Goal: Task Accomplishment & Management: Manage account settings

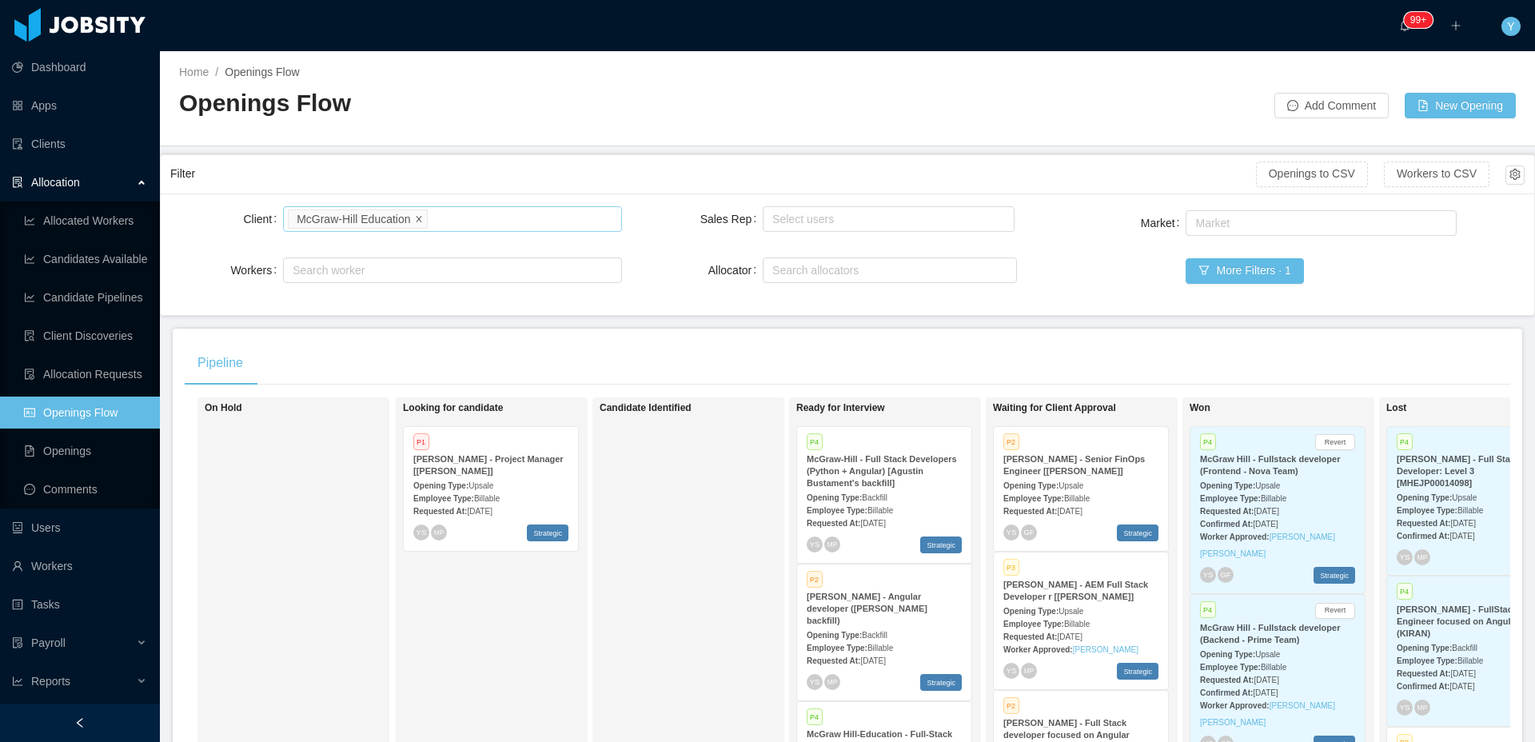
click at [423, 220] on icon "icon: close" at bounding box center [419, 218] width 8 height 8
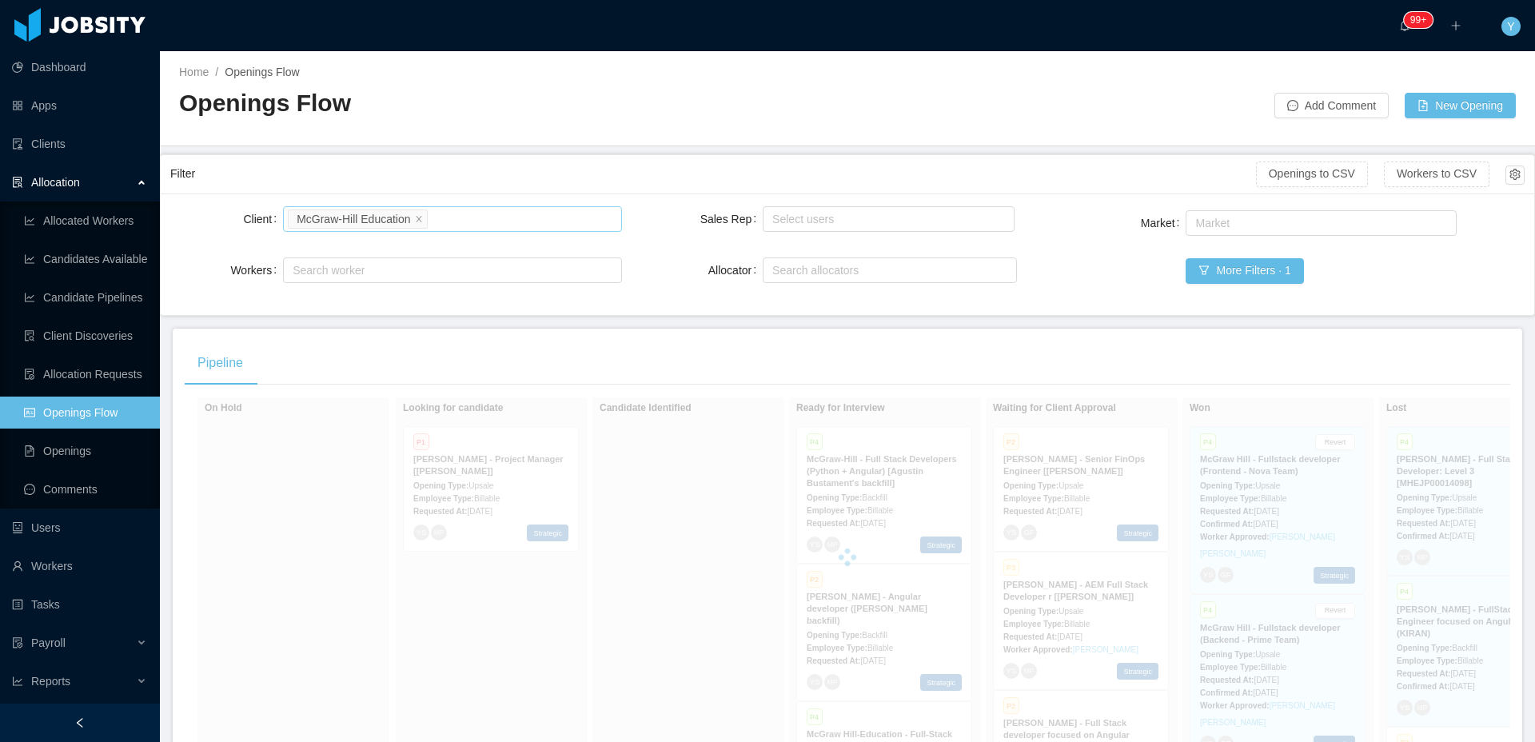
click at [443, 216] on div "Search clients" at bounding box center [449, 219] width 312 height 16
type input "******"
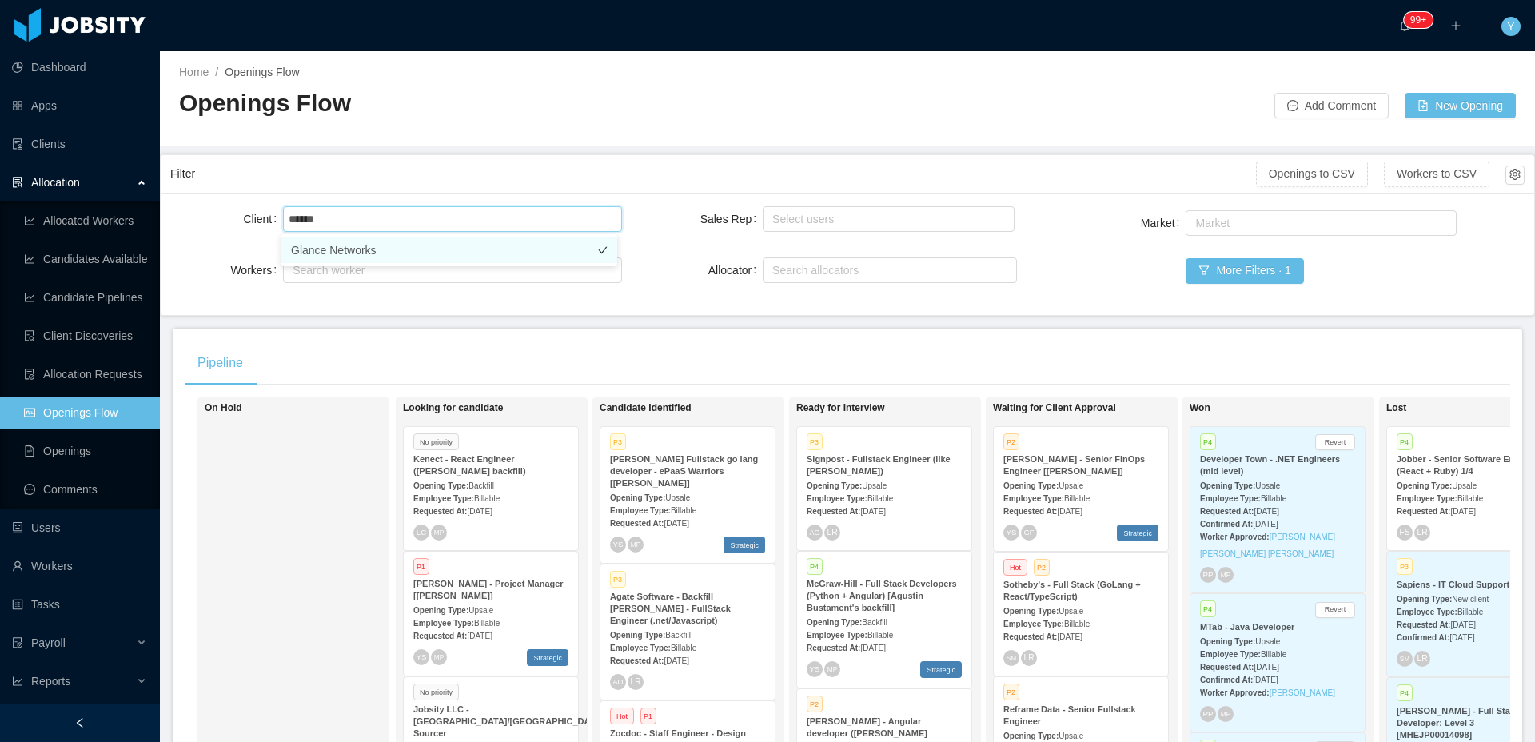
click at [414, 261] on li "Glance Networks" at bounding box center [449, 250] width 336 height 26
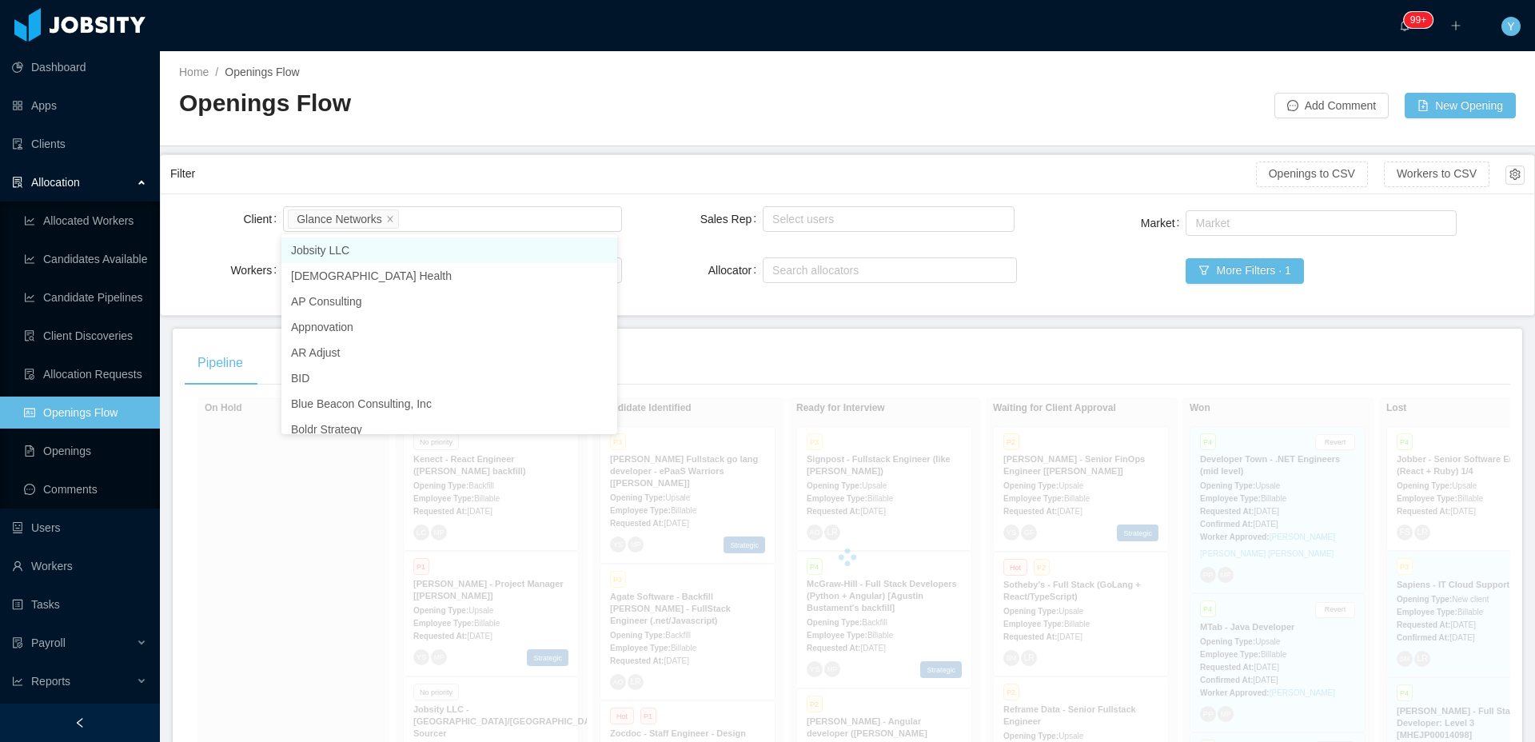
click at [512, 169] on div "Filter" at bounding box center [713, 174] width 1086 height 30
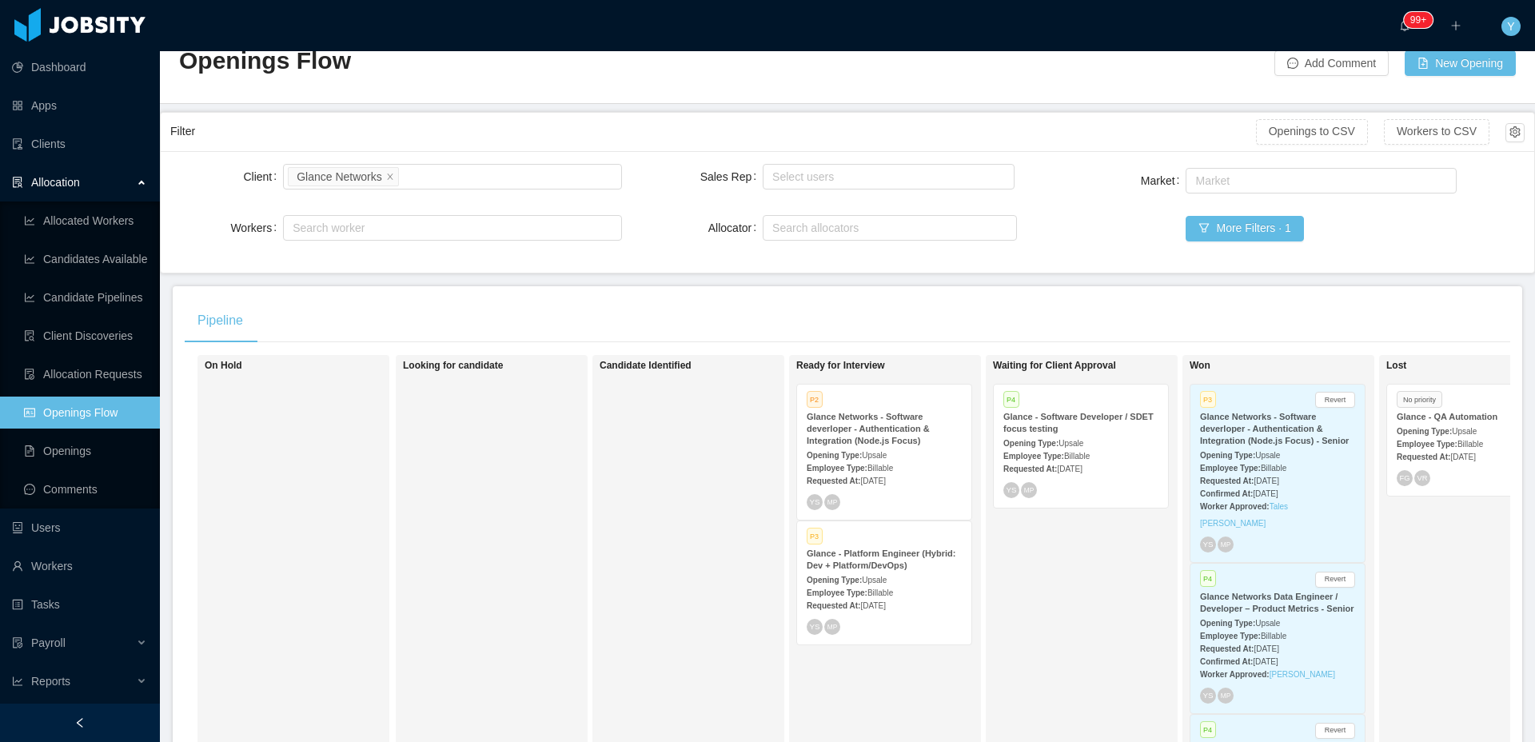
scroll to position [224, 0]
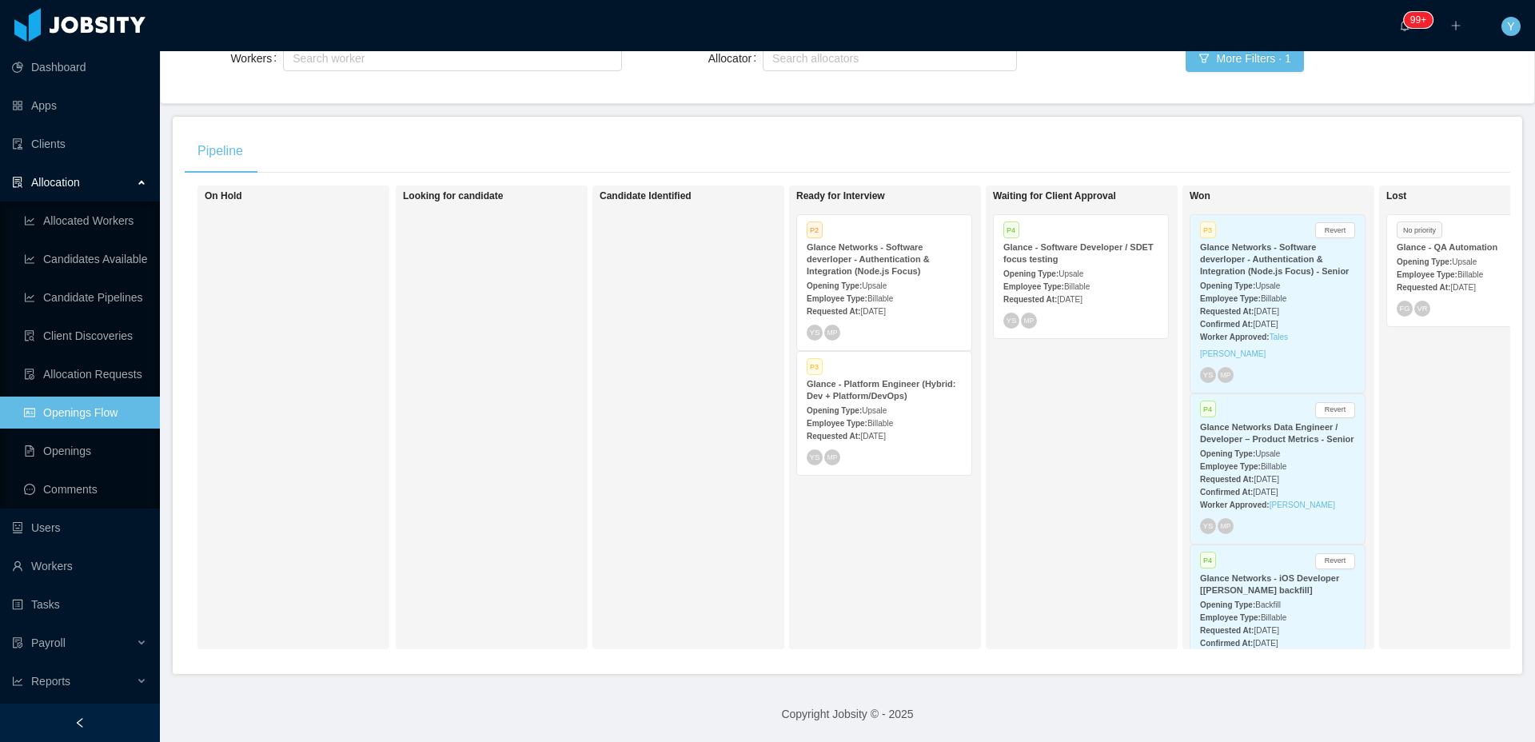
click at [1083, 269] on span "Upsale" at bounding box center [1070, 273] width 25 height 9
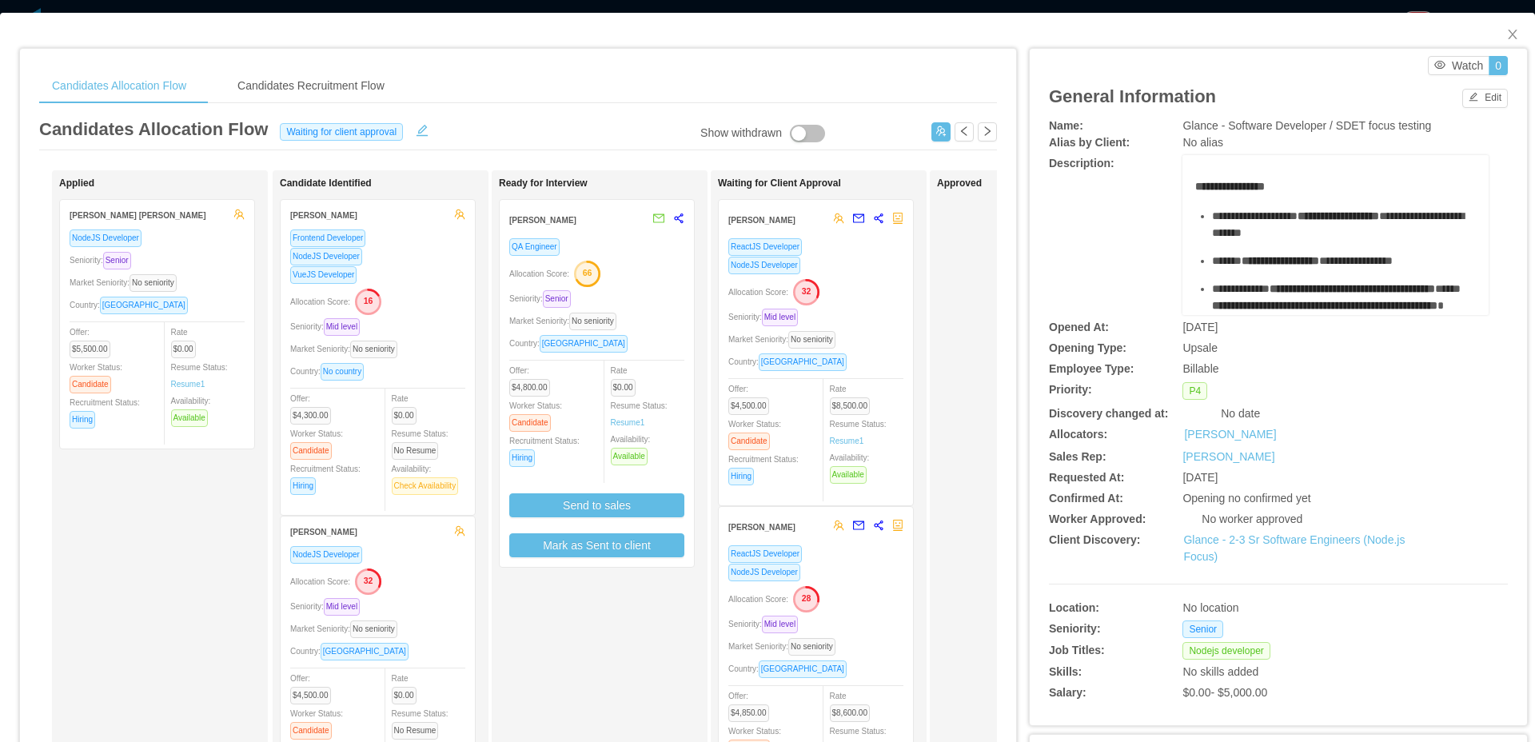
click at [867, 623] on div "Seniority: Mid level" at bounding box center [815, 624] width 175 height 18
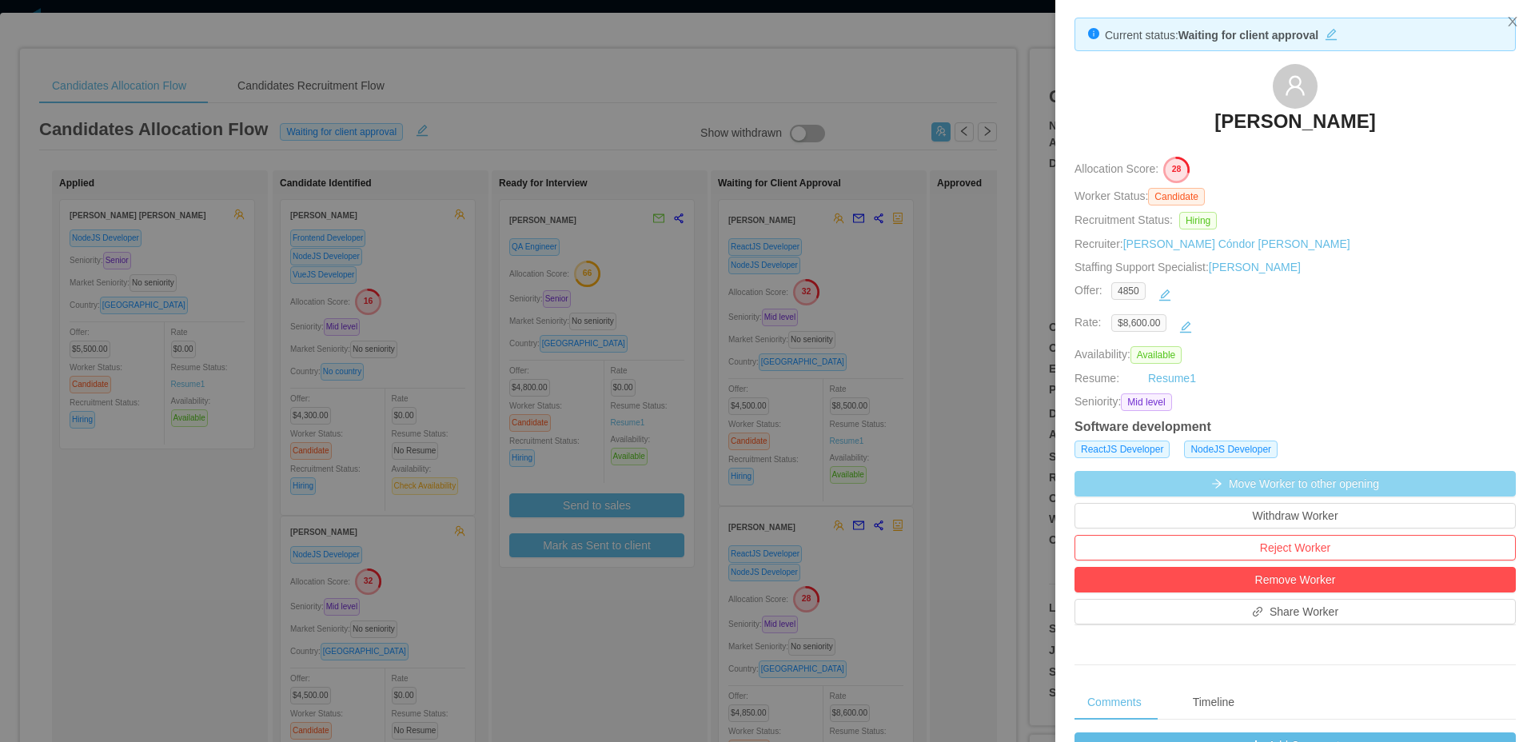
scroll to position [455, 0]
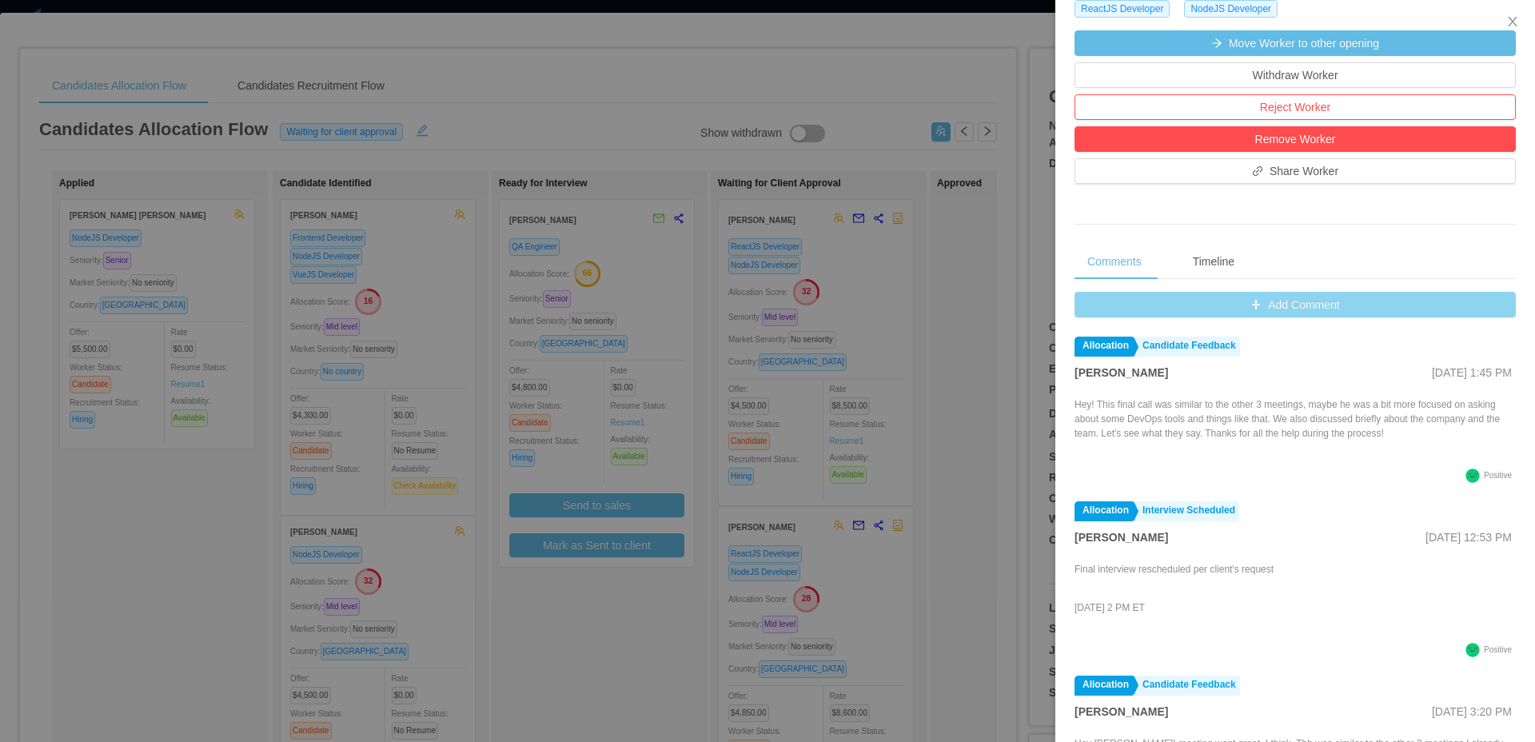
click at [1301, 308] on button "Add Comment" at bounding box center [1294, 305] width 441 height 26
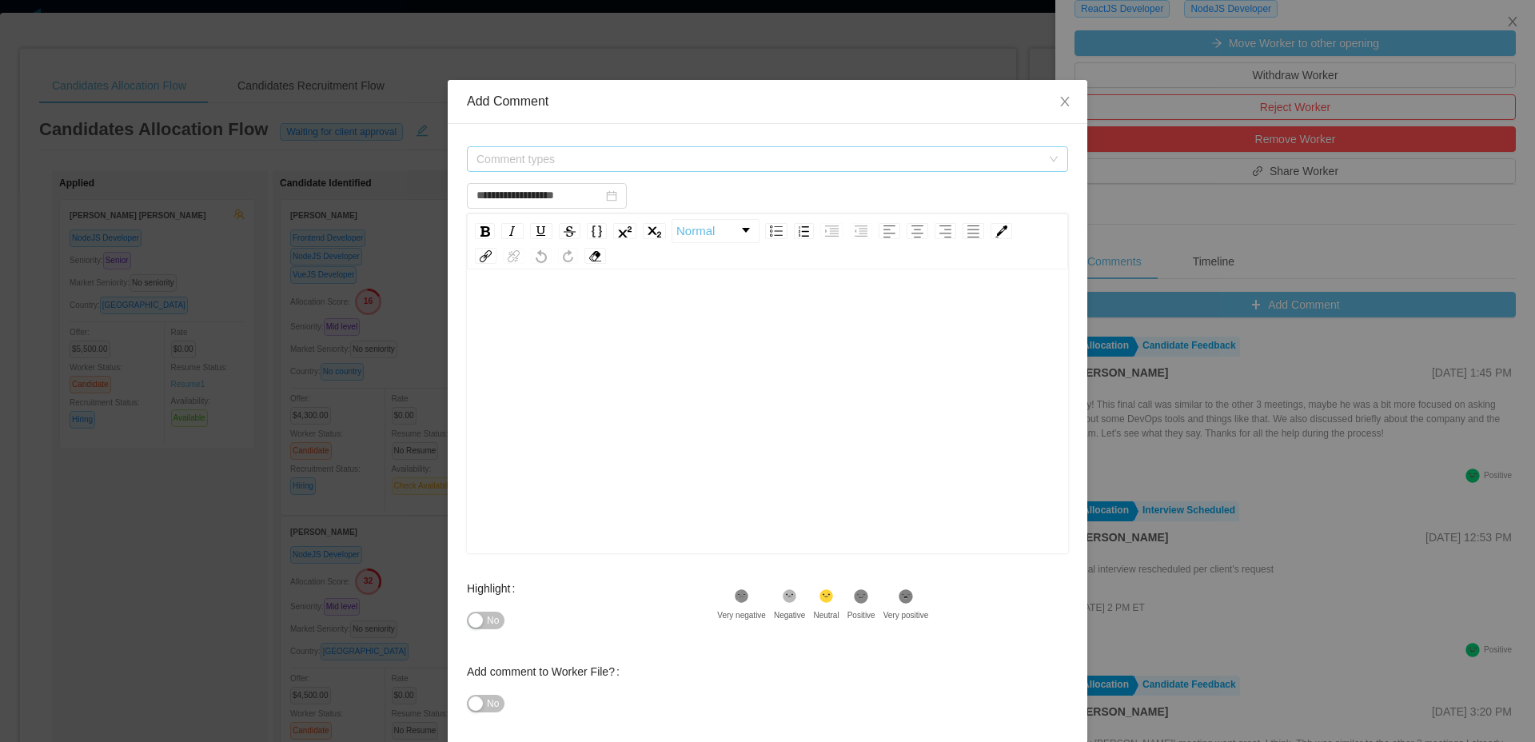
click at [702, 148] on span "Comment types" at bounding box center [762, 159] width 572 height 24
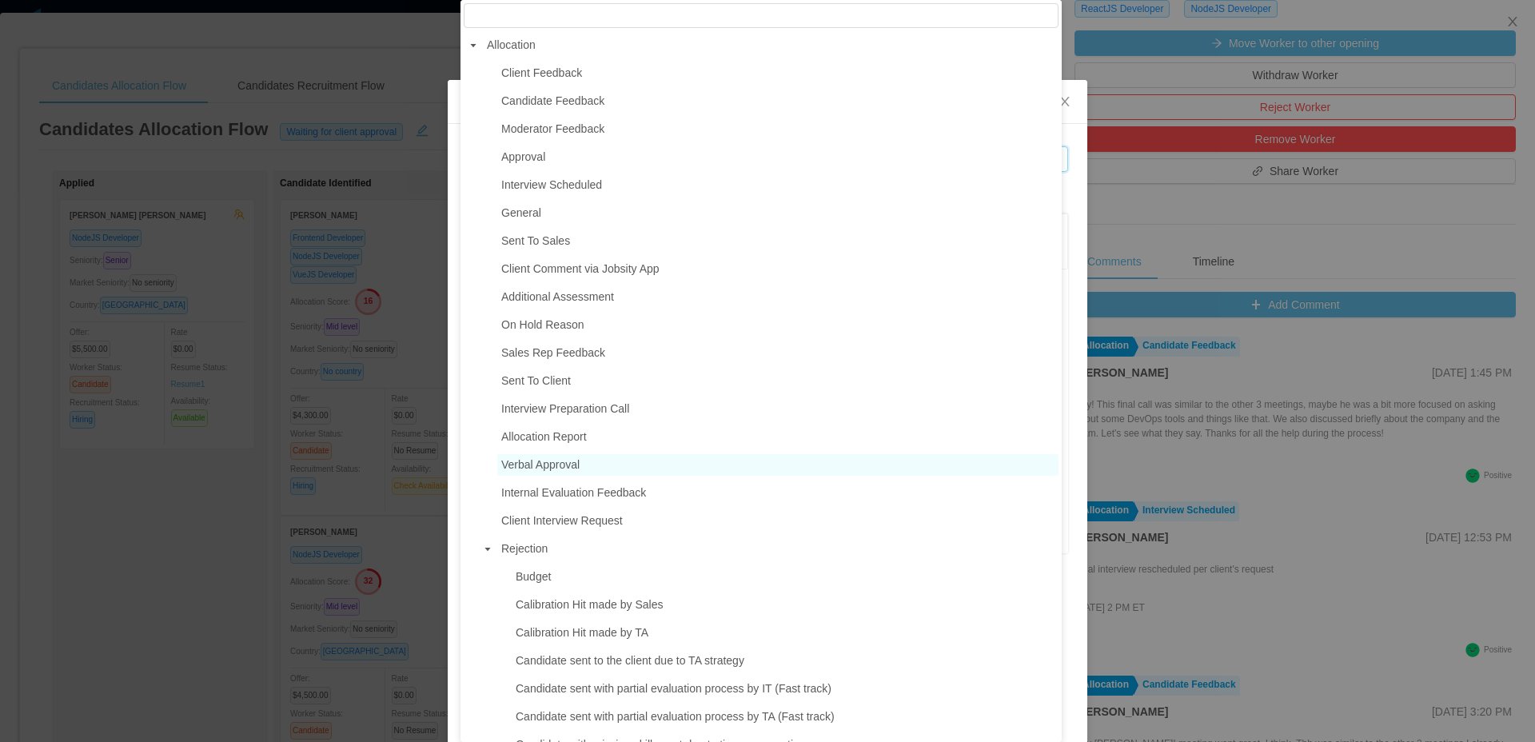
click at [572, 471] on span "Verbal Approval" at bounding box center [540, 464] width 78 height 13
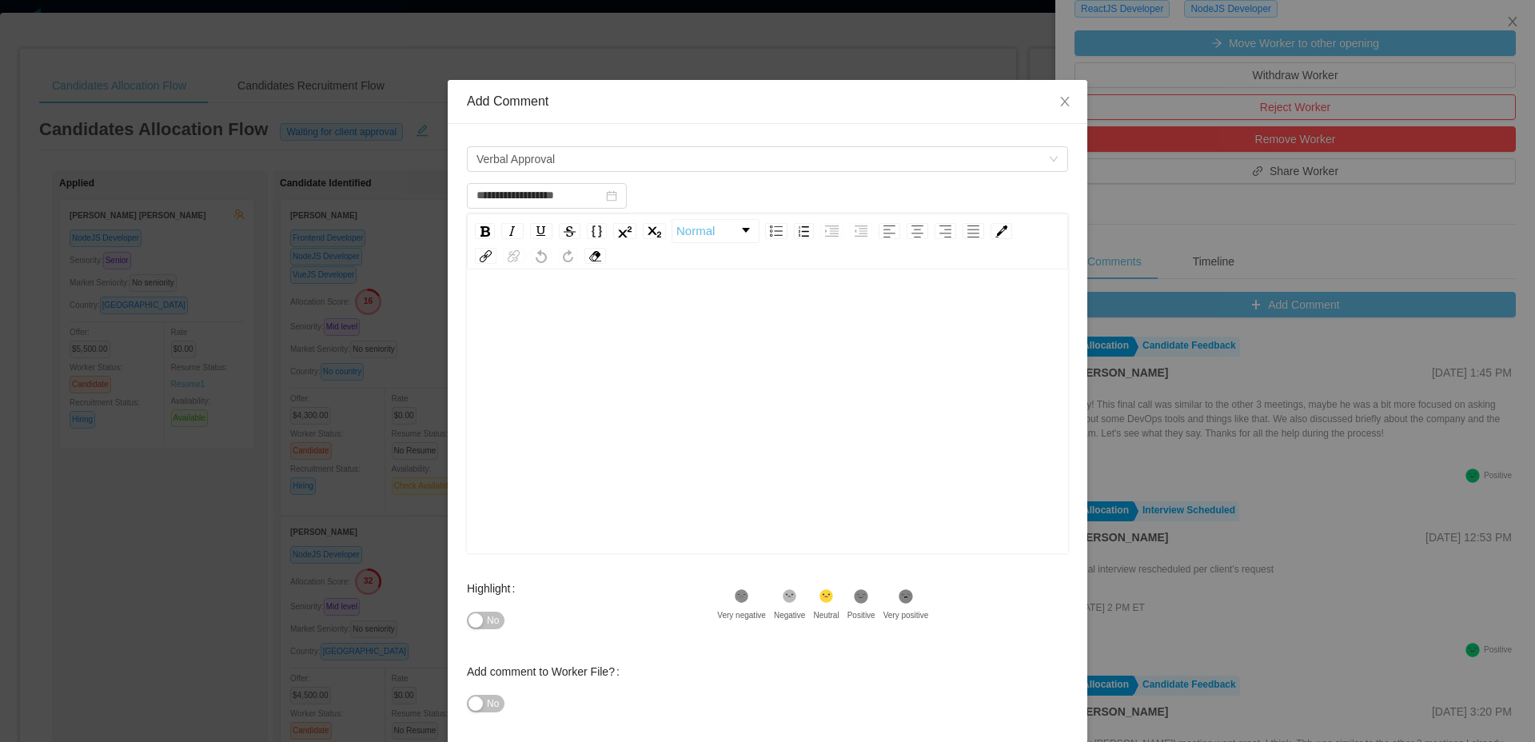
click at [773, 443] on div "rdw-editor" at bounding box center [768, 437] width 576 height 280
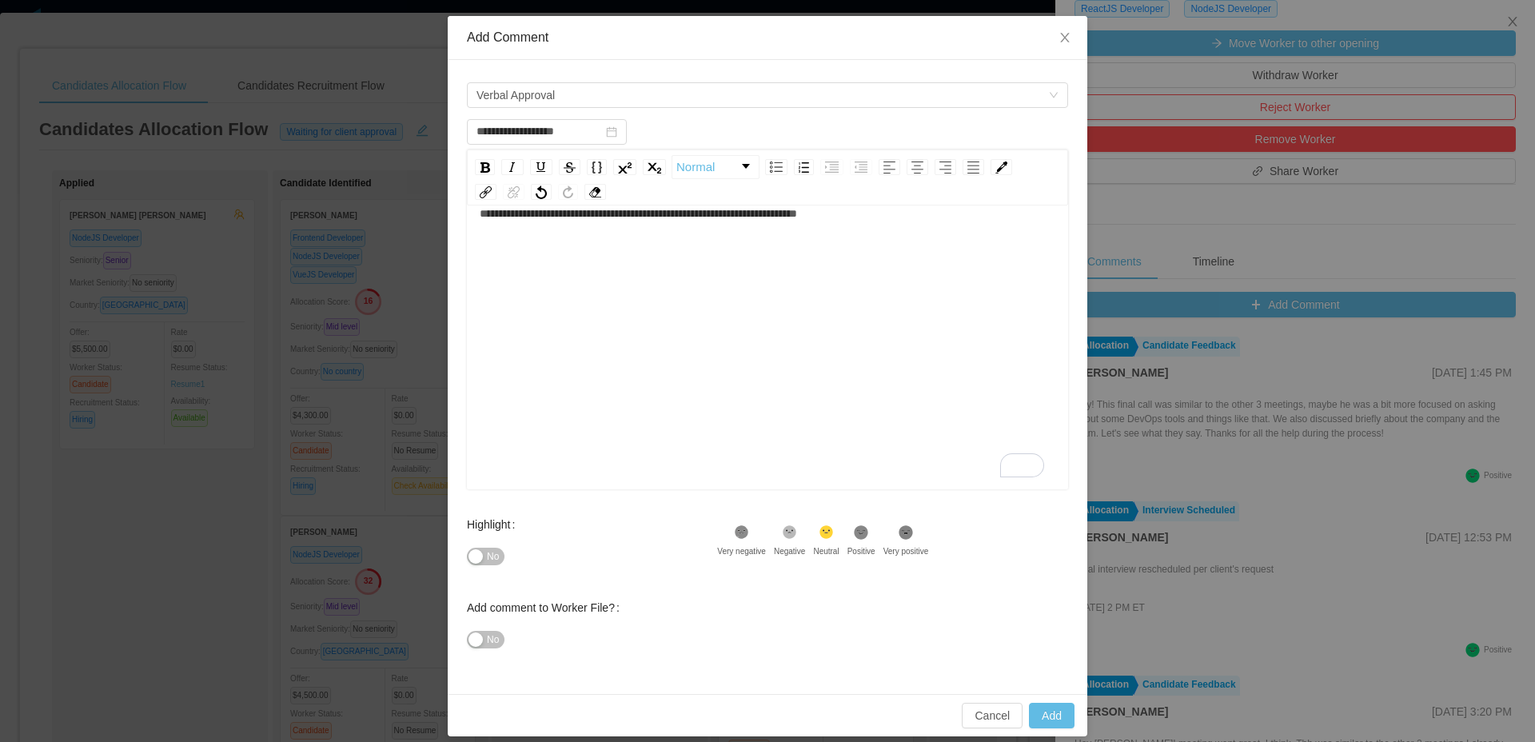
scroll to position [78, 0]
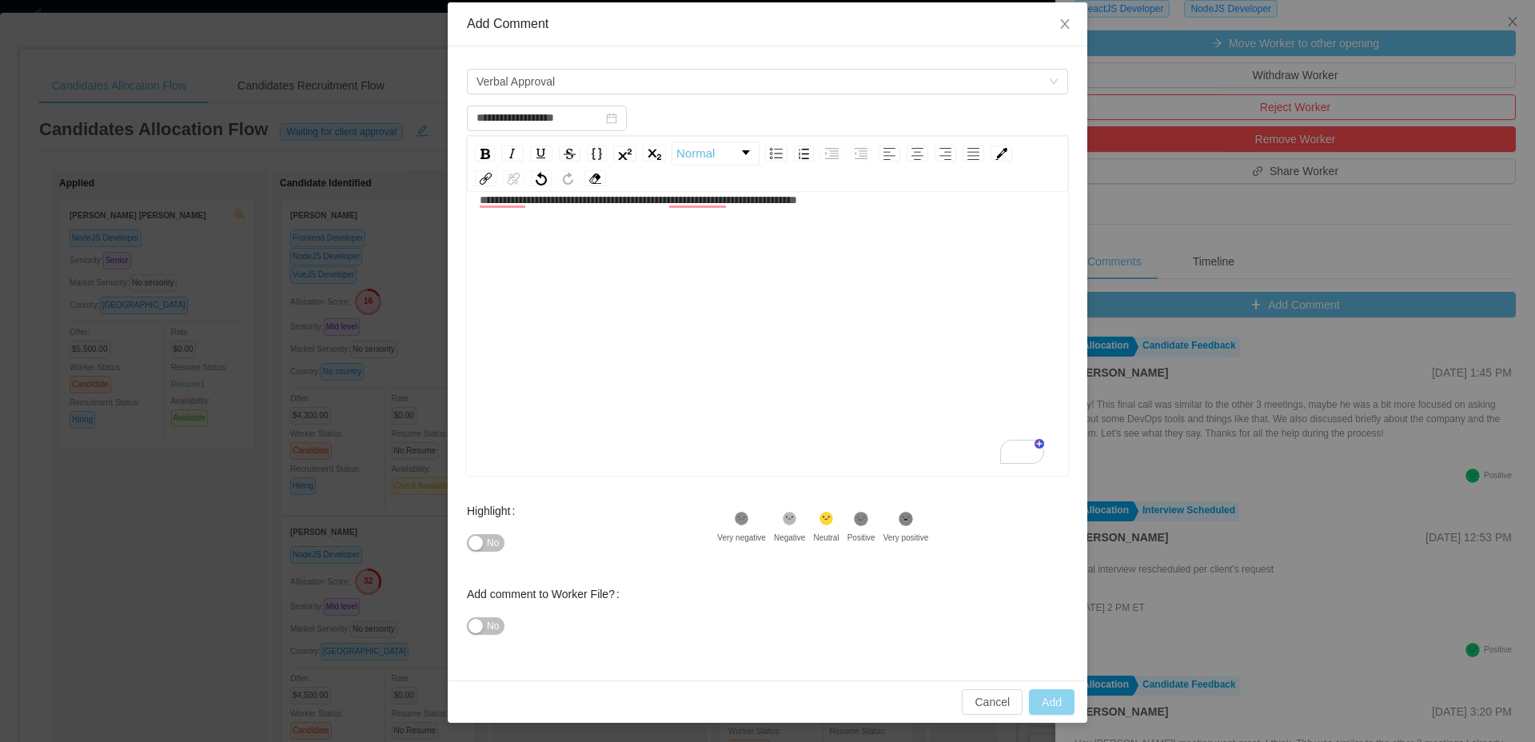
type input "**********"
click at [1041, 698] on button "Add" at bounding box center [1052, 702] width 46 height 26
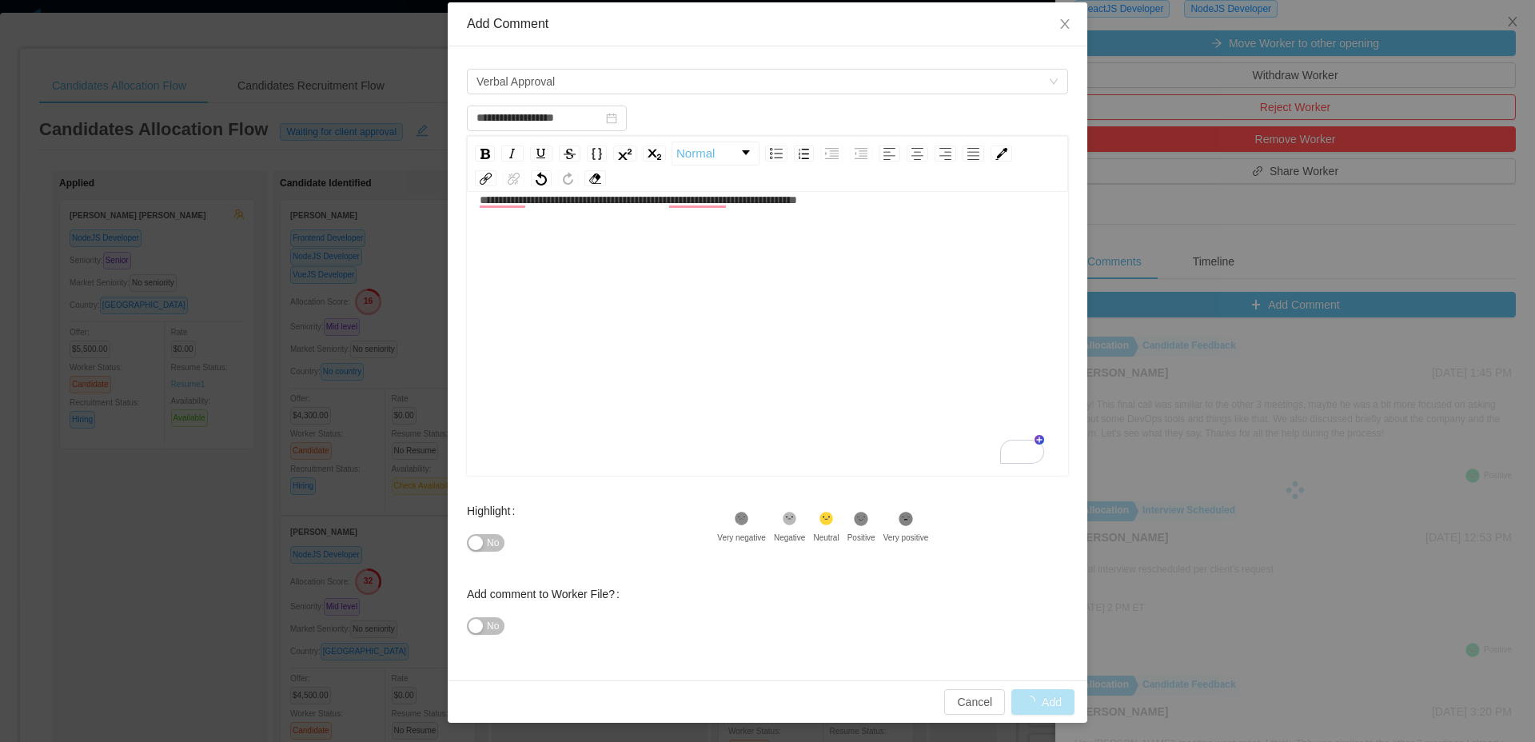
scroll to position [35, 0]
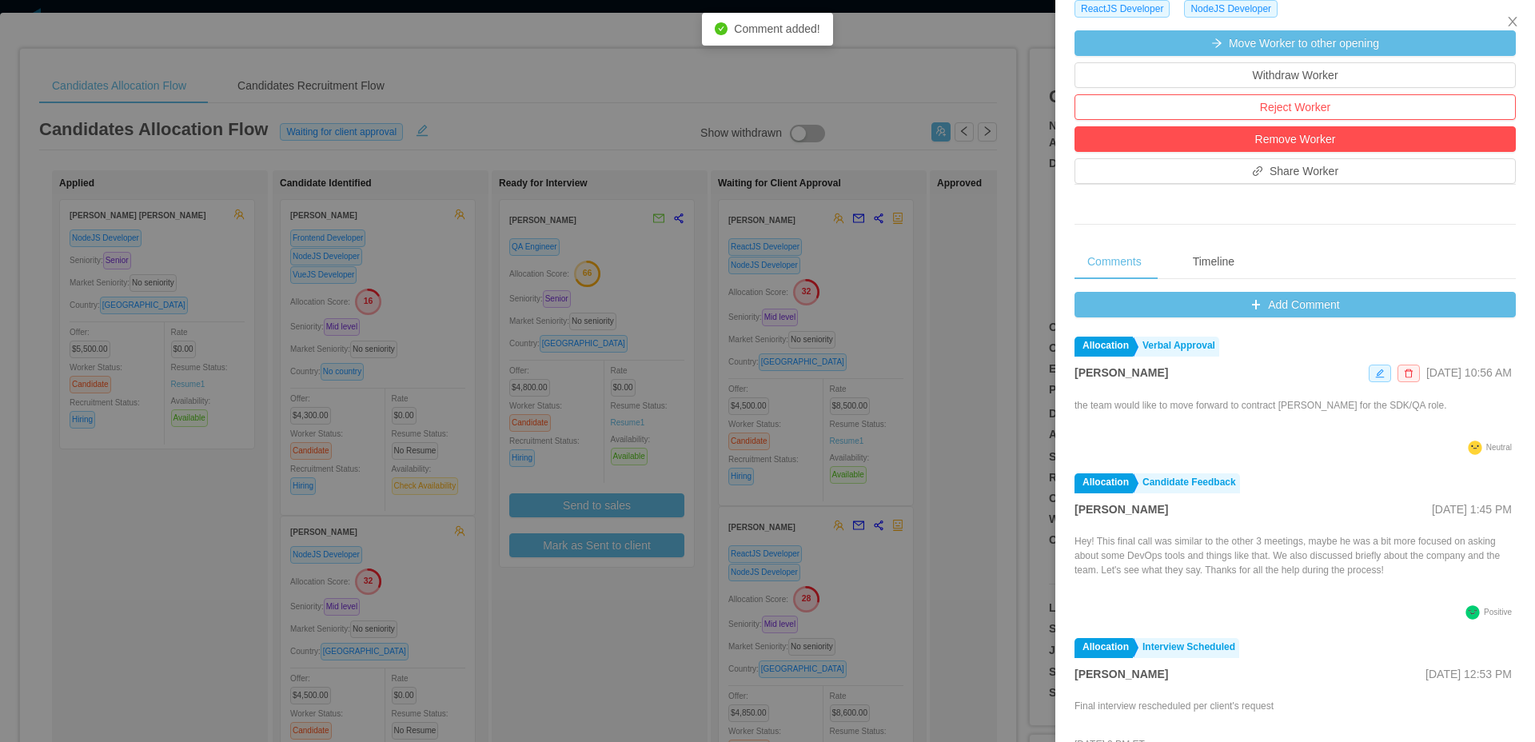
click at [843, 372] on div at bounding box center [767, 371] width 1535 height 742
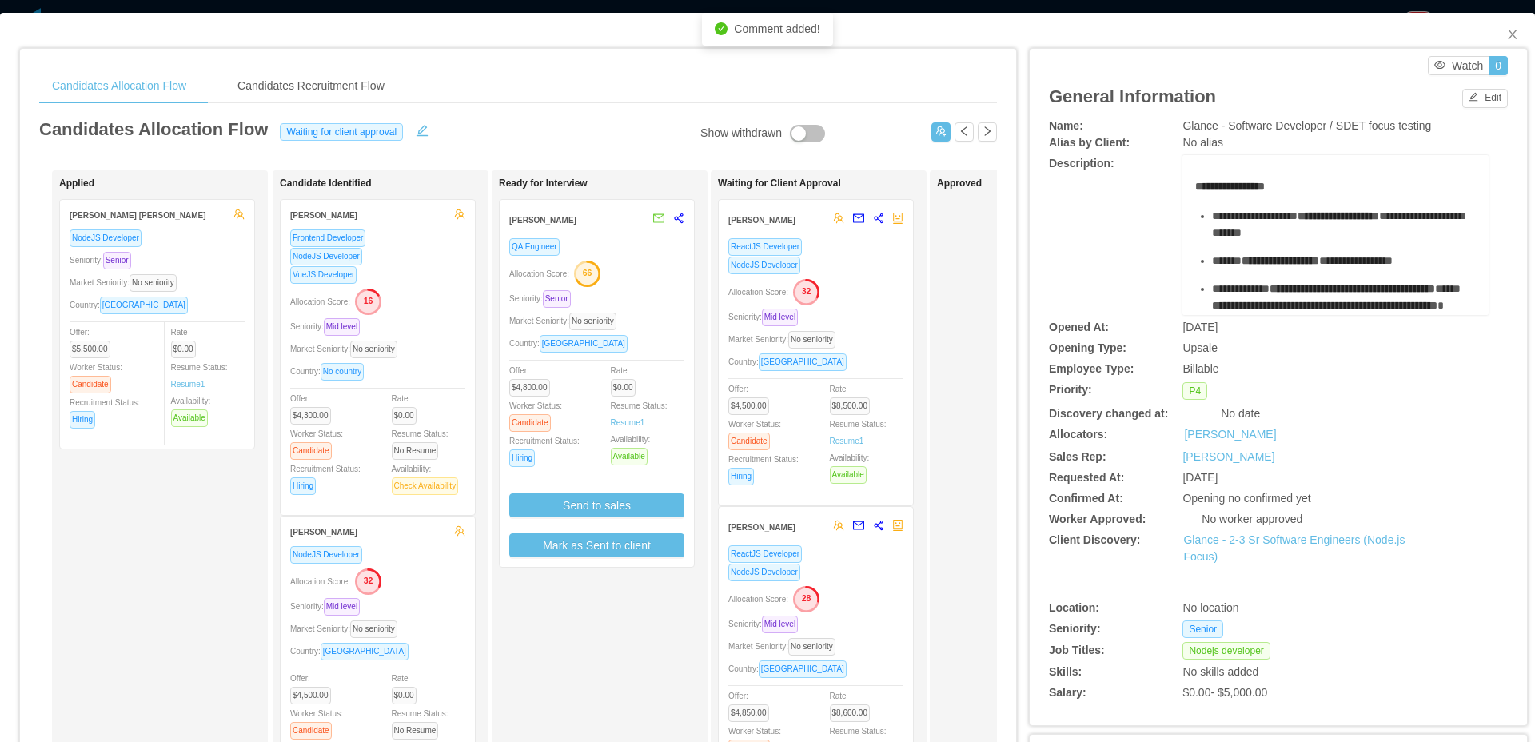
click at [891, 344] on div "Market Seniority: No seniority" at bounding box center [815, 339] width 175 height 18
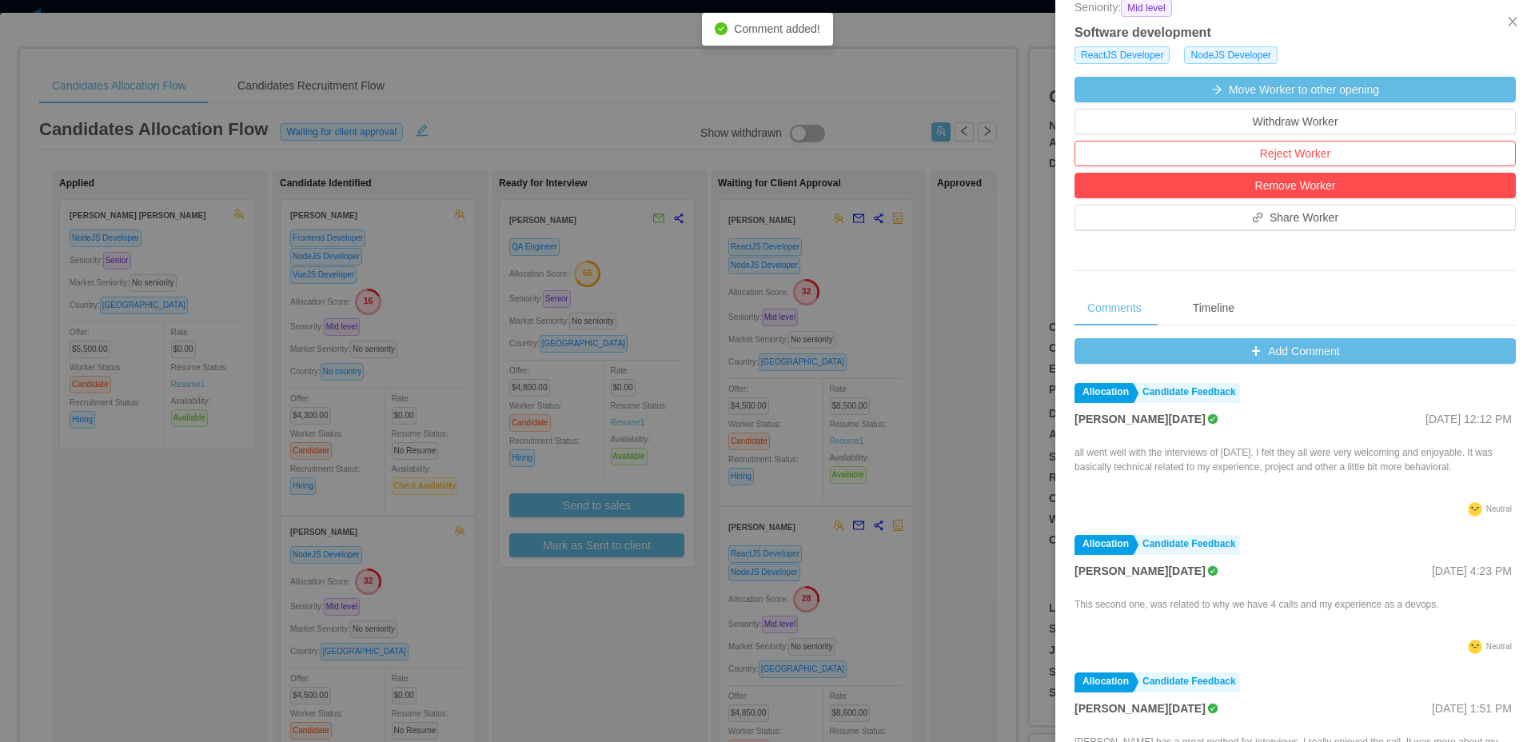
scroll to position [508, 0]
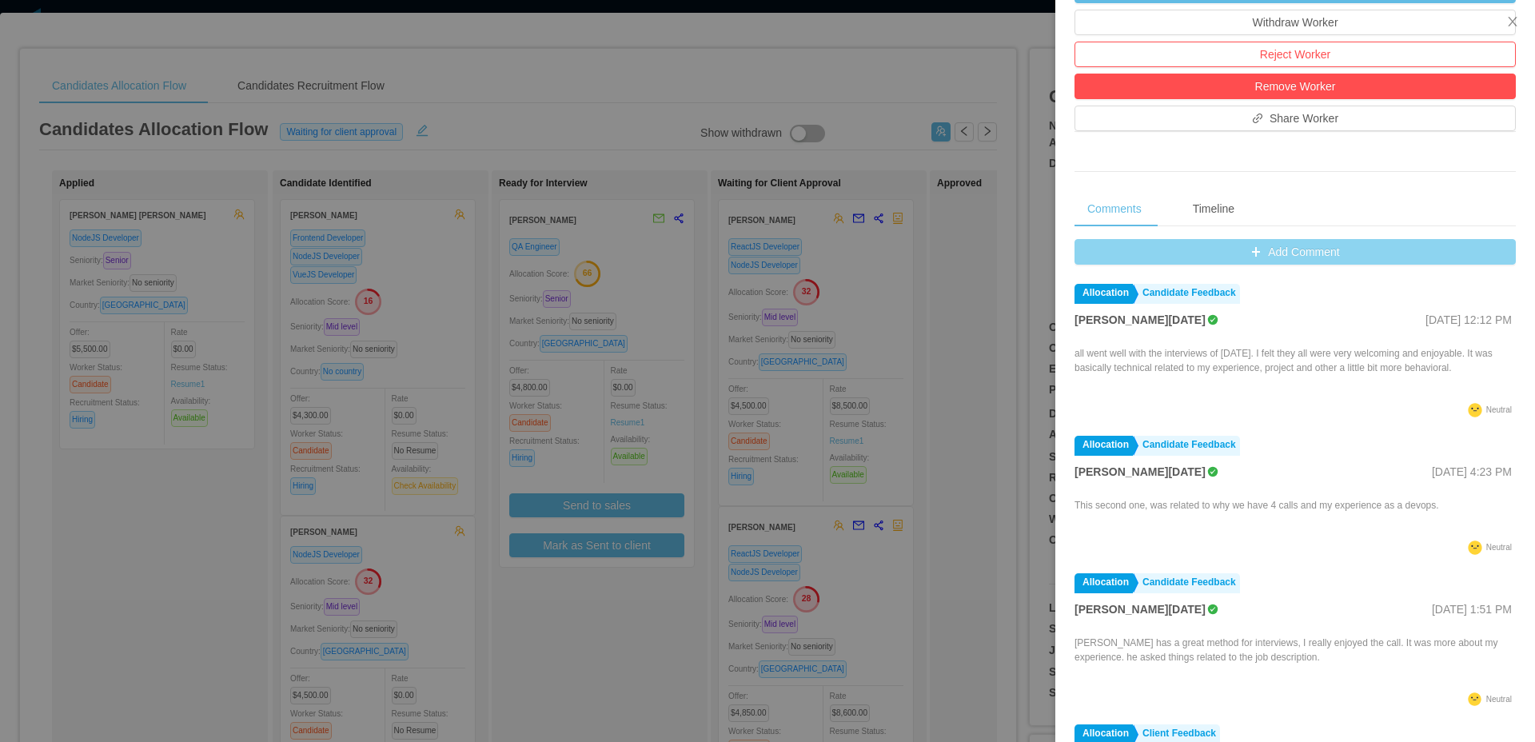
click at [1281, 261] on button "Add Comment" at bounding box center [1294, 252] width 441 height 26
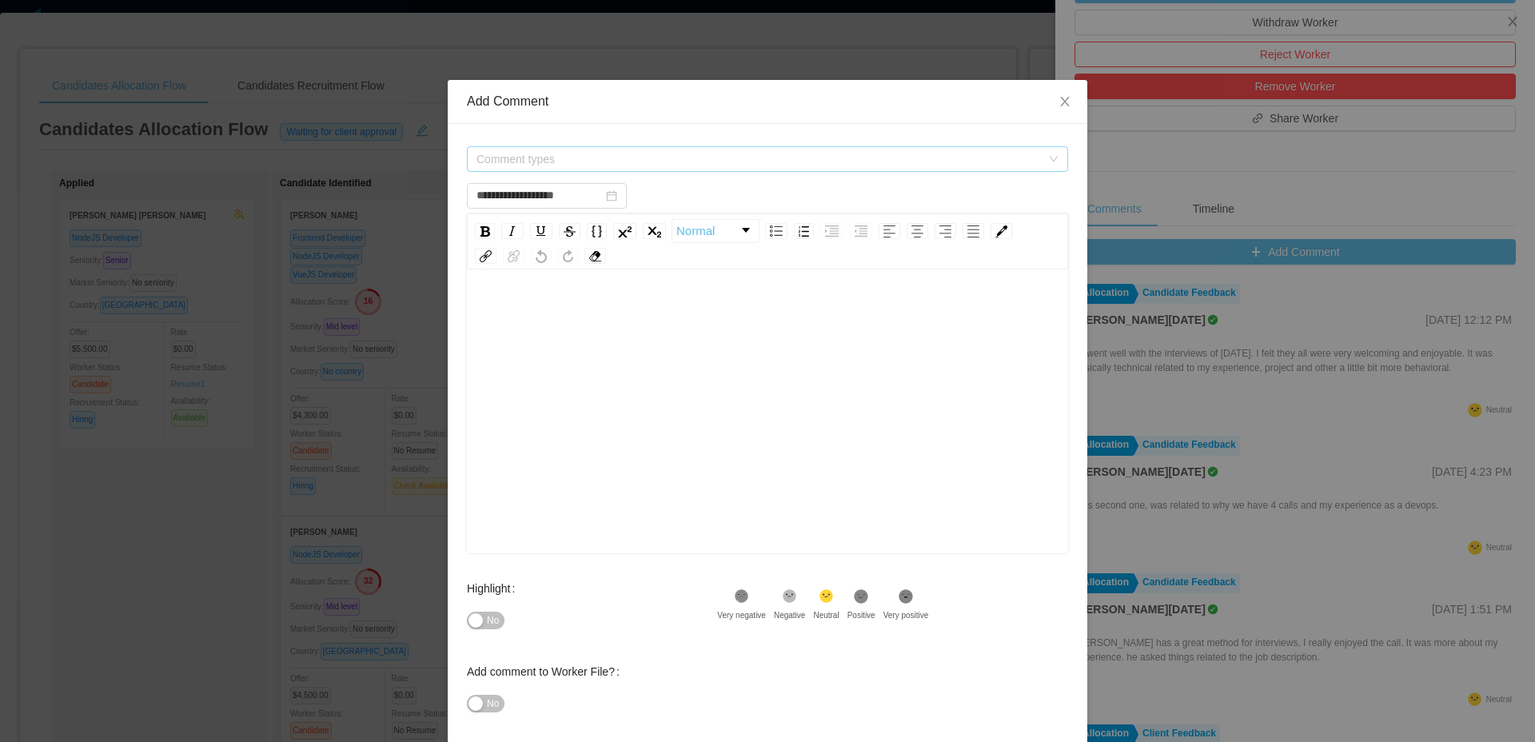
click at [664, 165] on span "Comment types" at bounding box center [758, 159] width 564 height 16
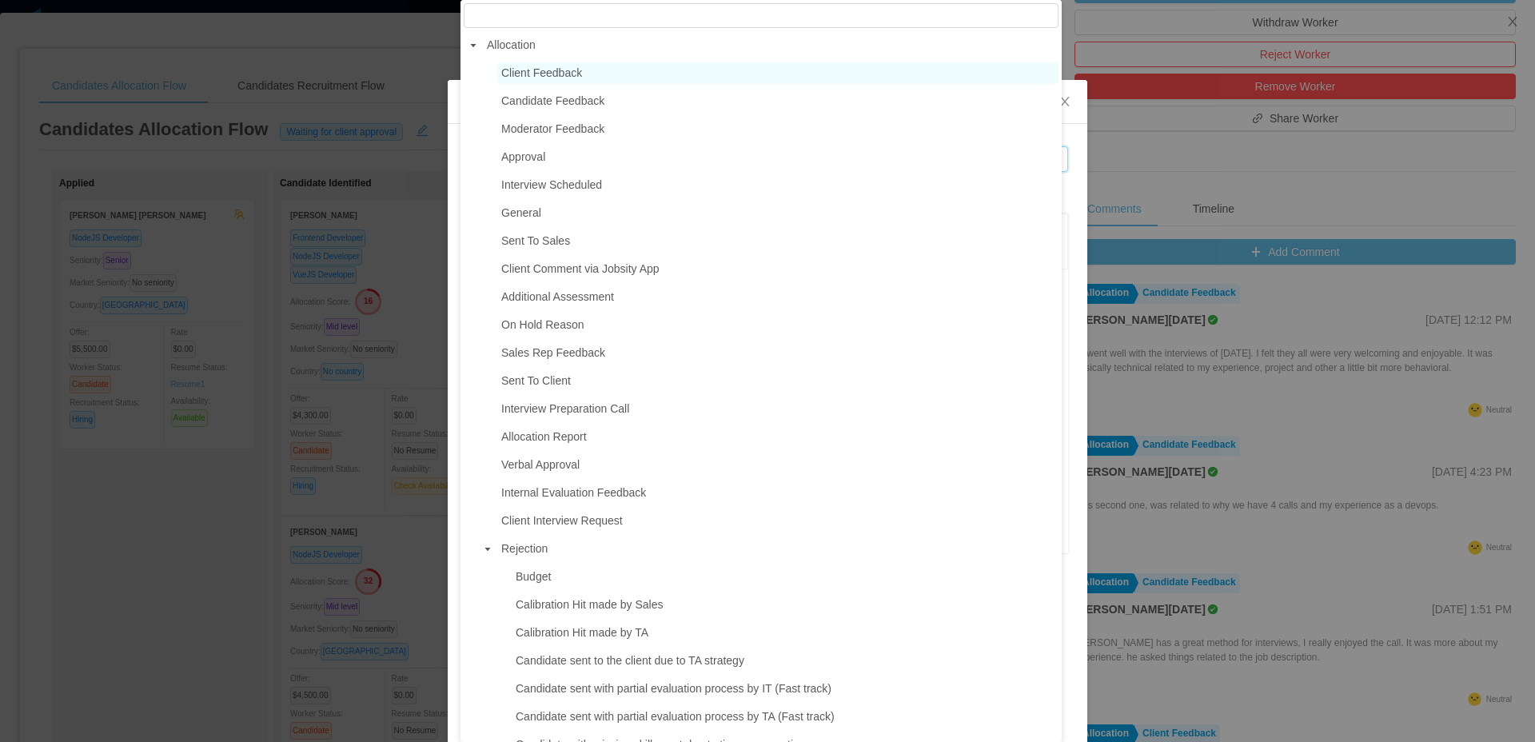
click at [564, 75] on span "Client Feedback" at bounding box center [541, 72] width 81 height 13
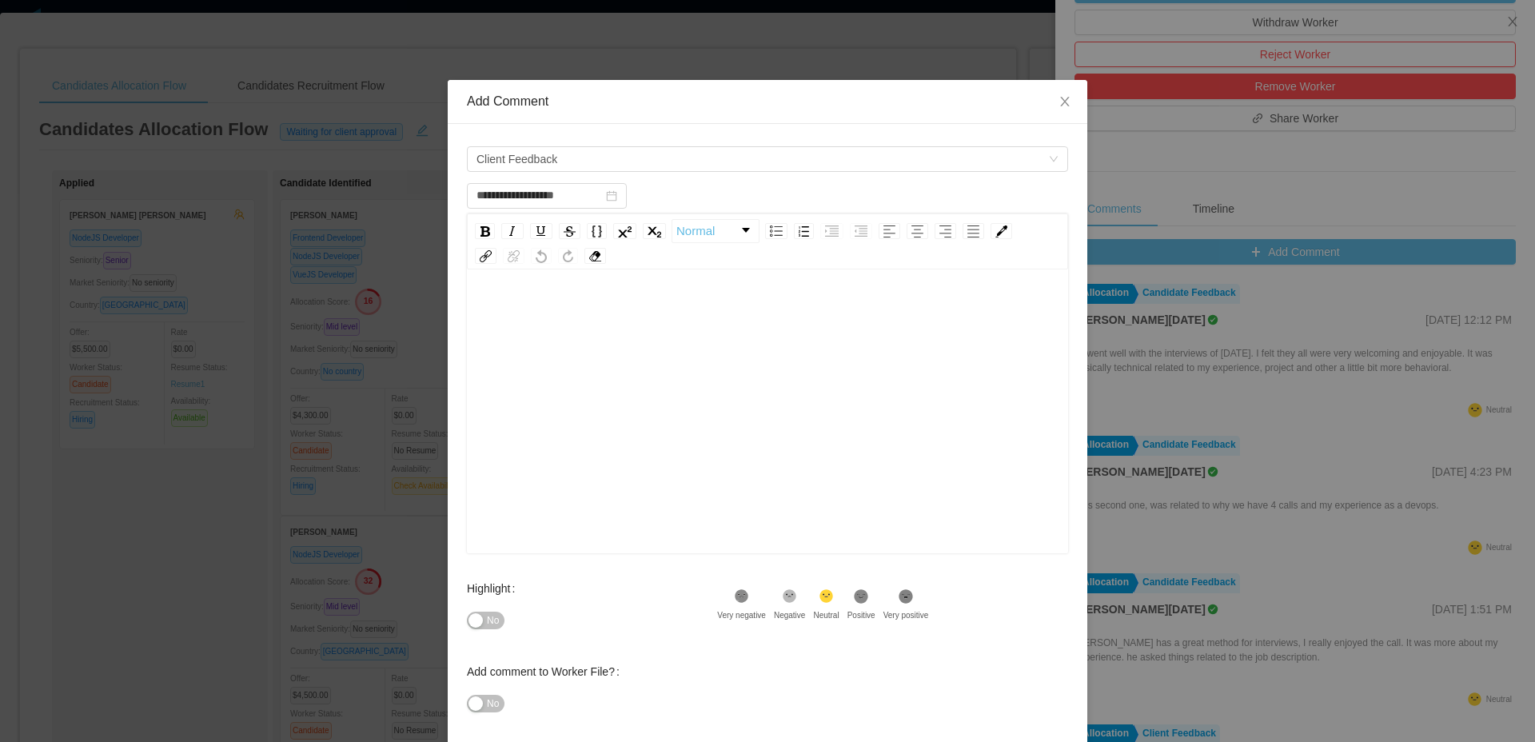
click at [605, 337] on div "rdw-editor" at bounding box center [768, 437] width 576 height 280
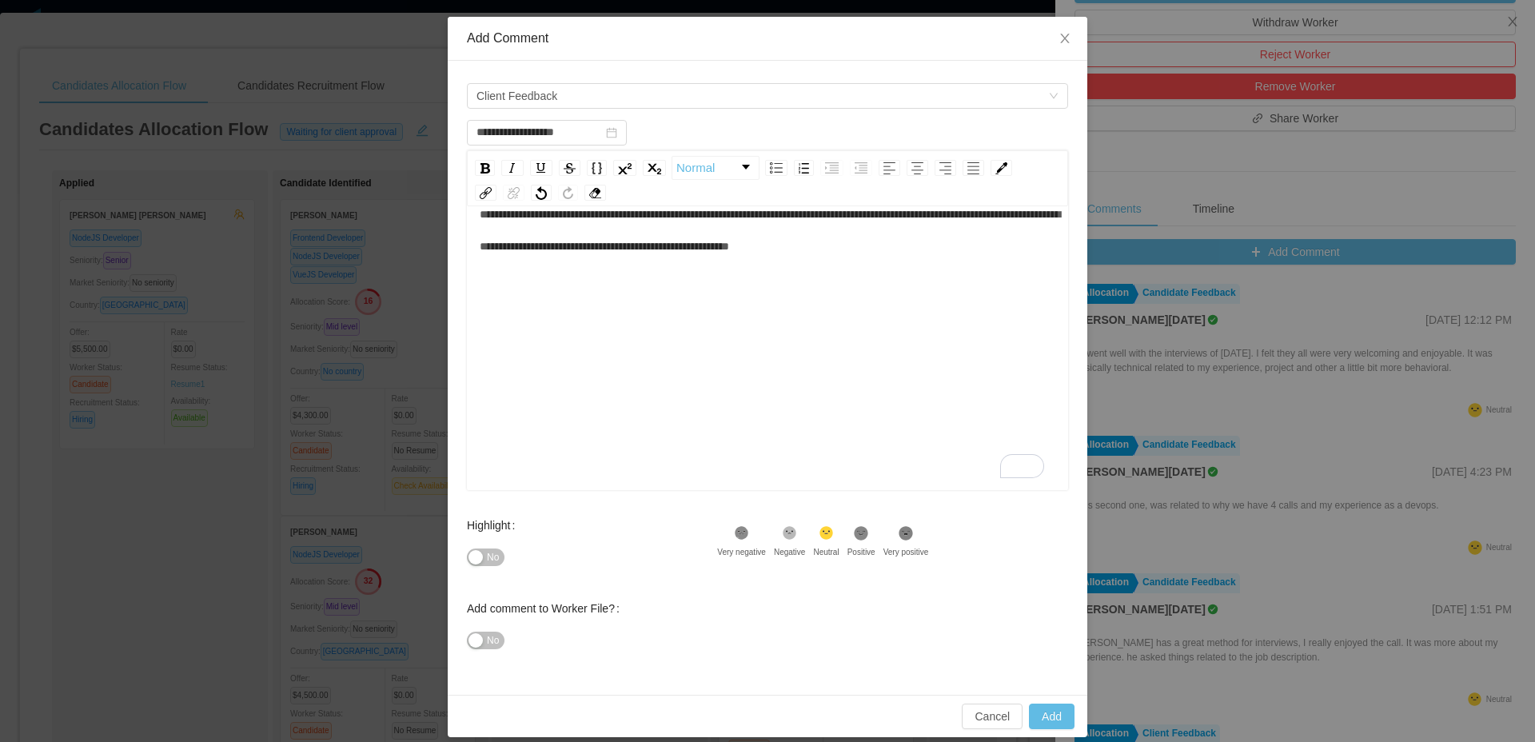
scroll to position [78, 0]
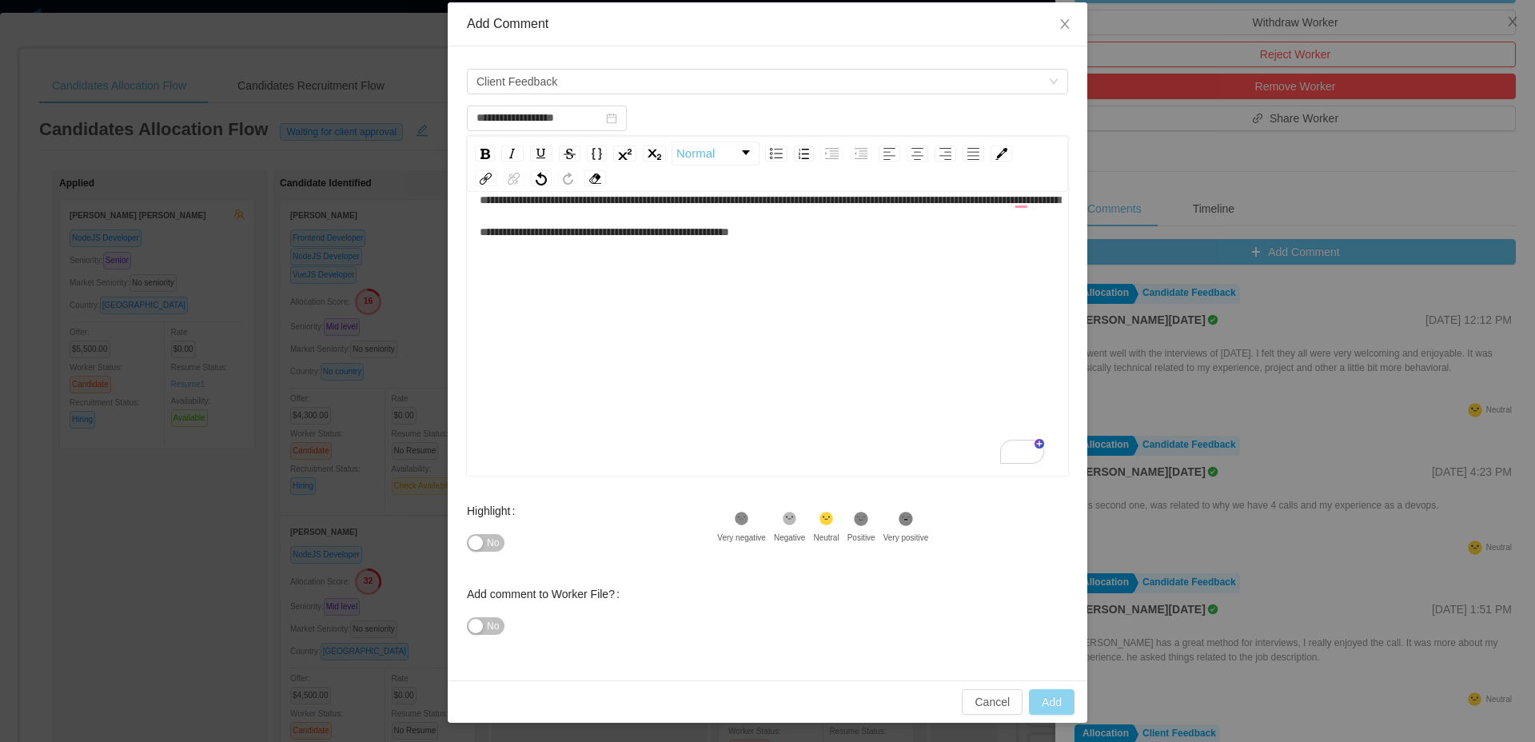
type input "**********"
click at [1056, 700] on button "Add" at bounding box center [1052, 702] width 46 height 26
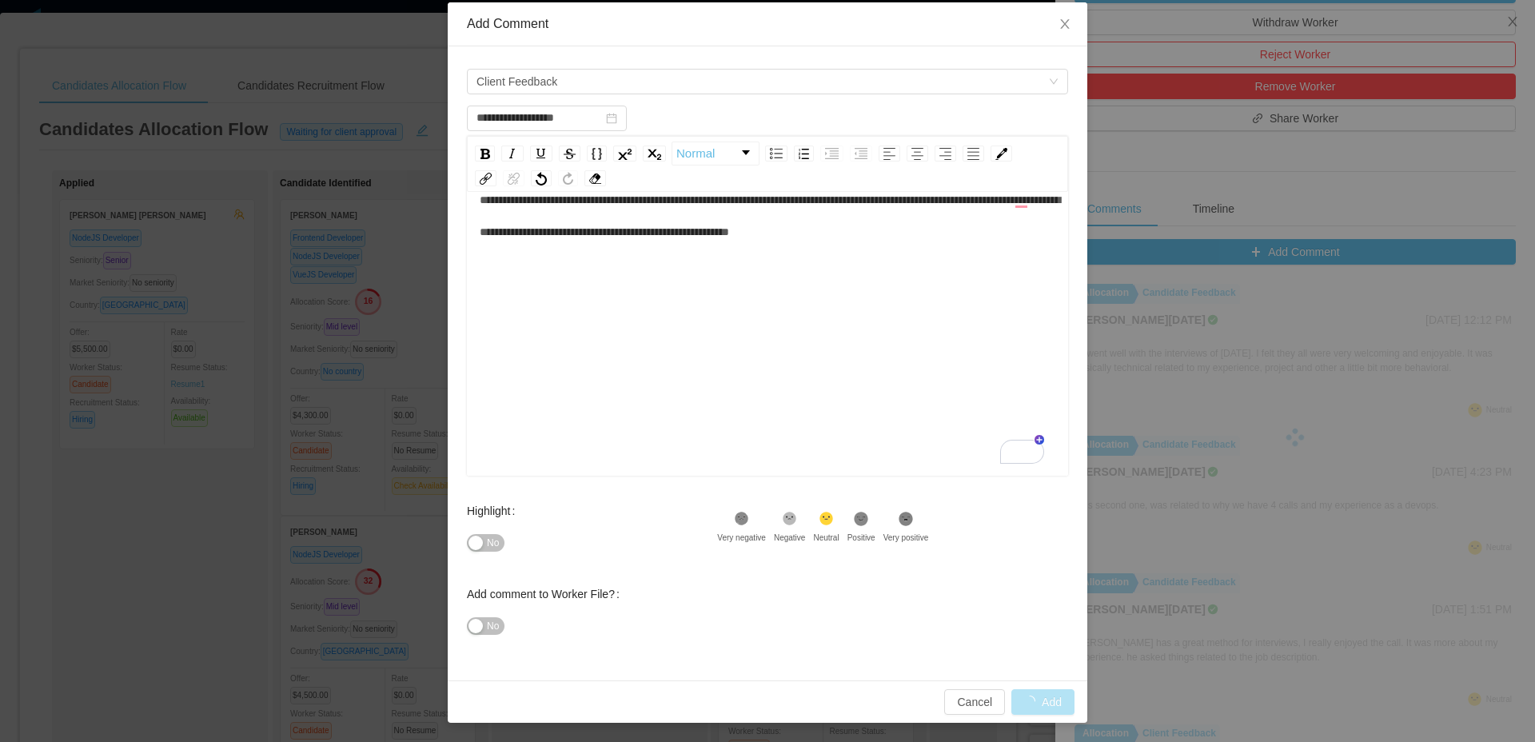
scroll to position [35, 0]
